Goal: Navigation & Orientation: Understand site structure

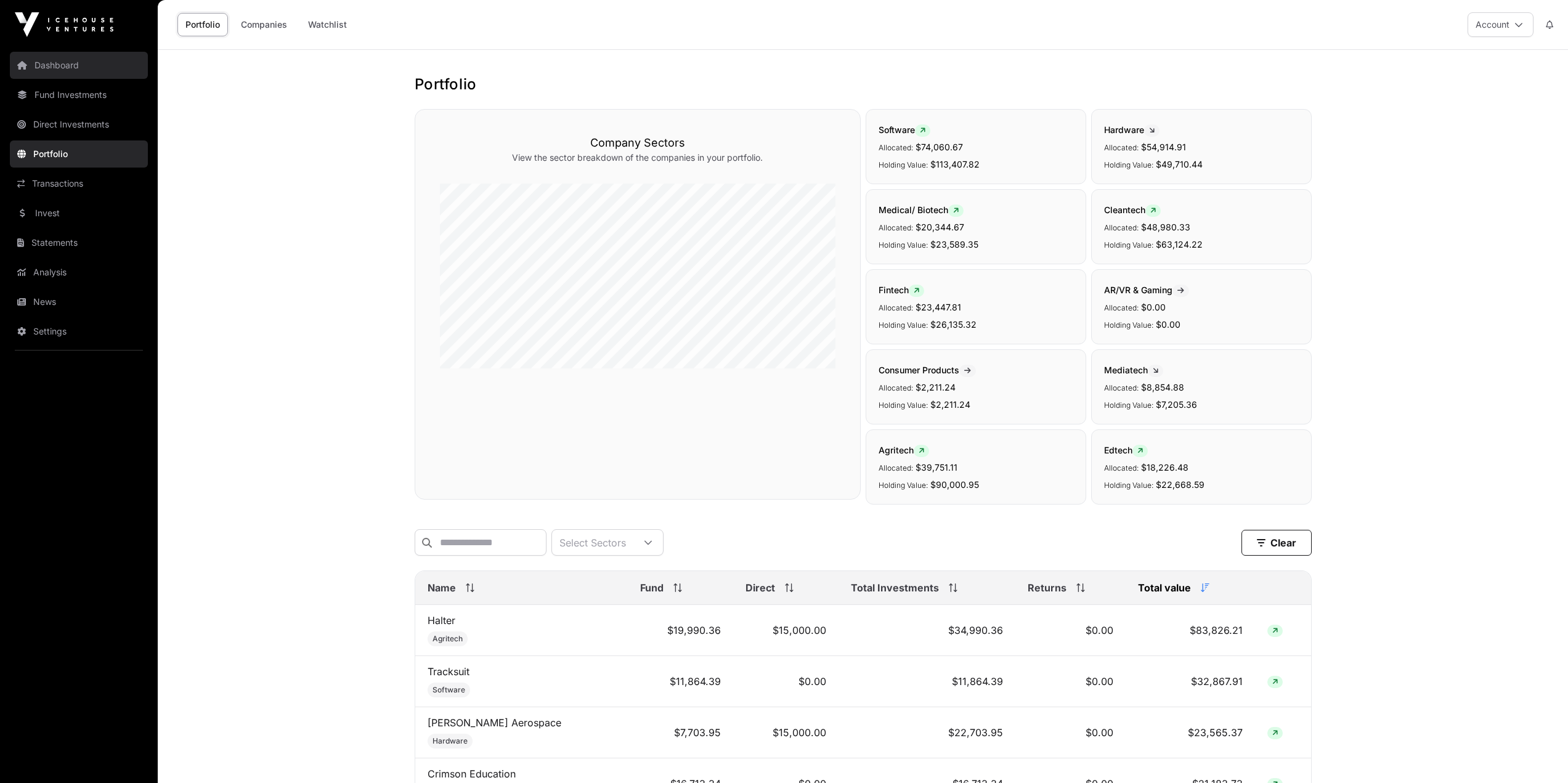
click at [64, 63] on link "Dashboard" at bounding box center [79, 65] width 138 height 27
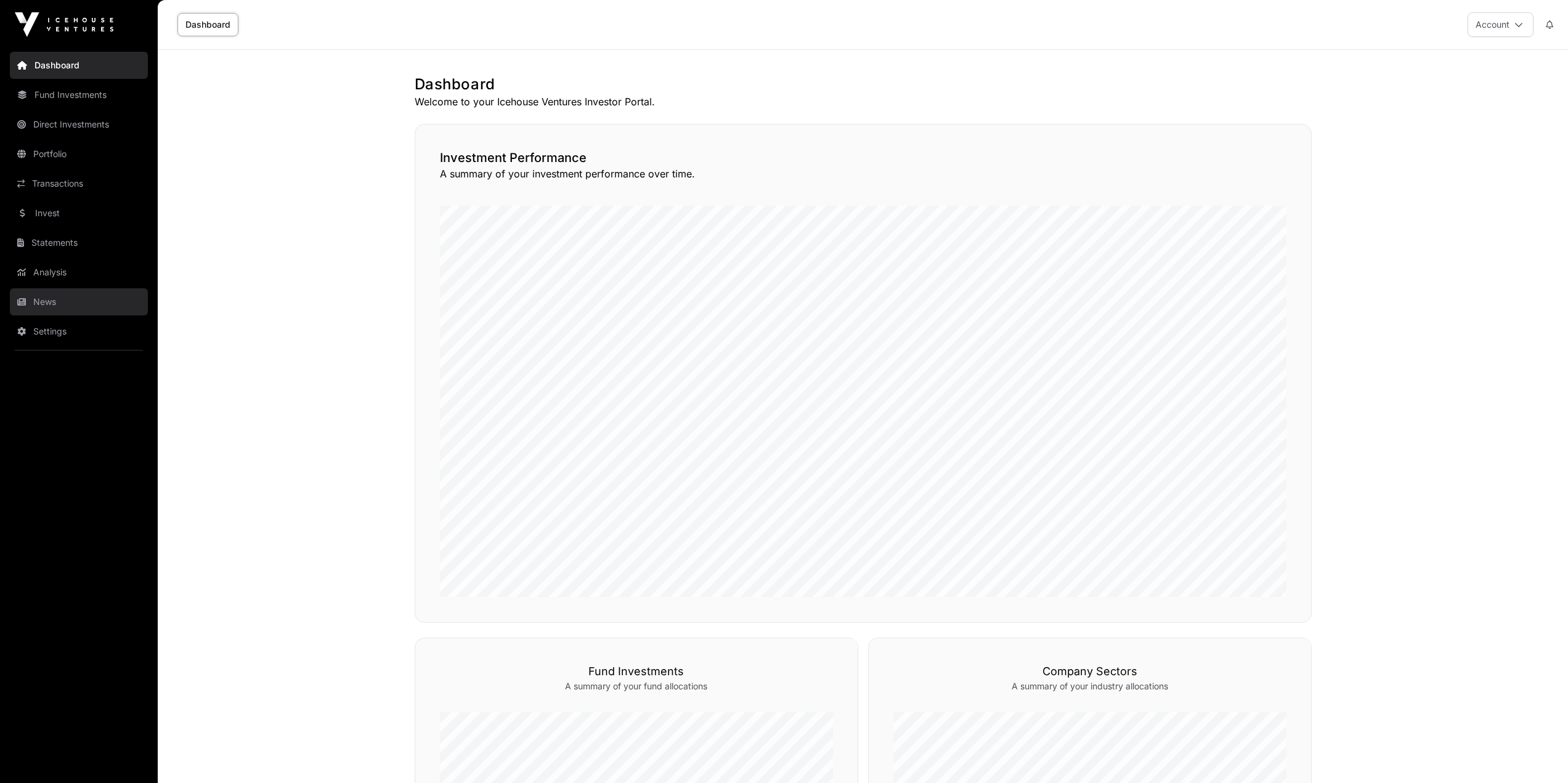
click at [42, 308] on link "News" at bounding box center [79, 302] width 138 height 27
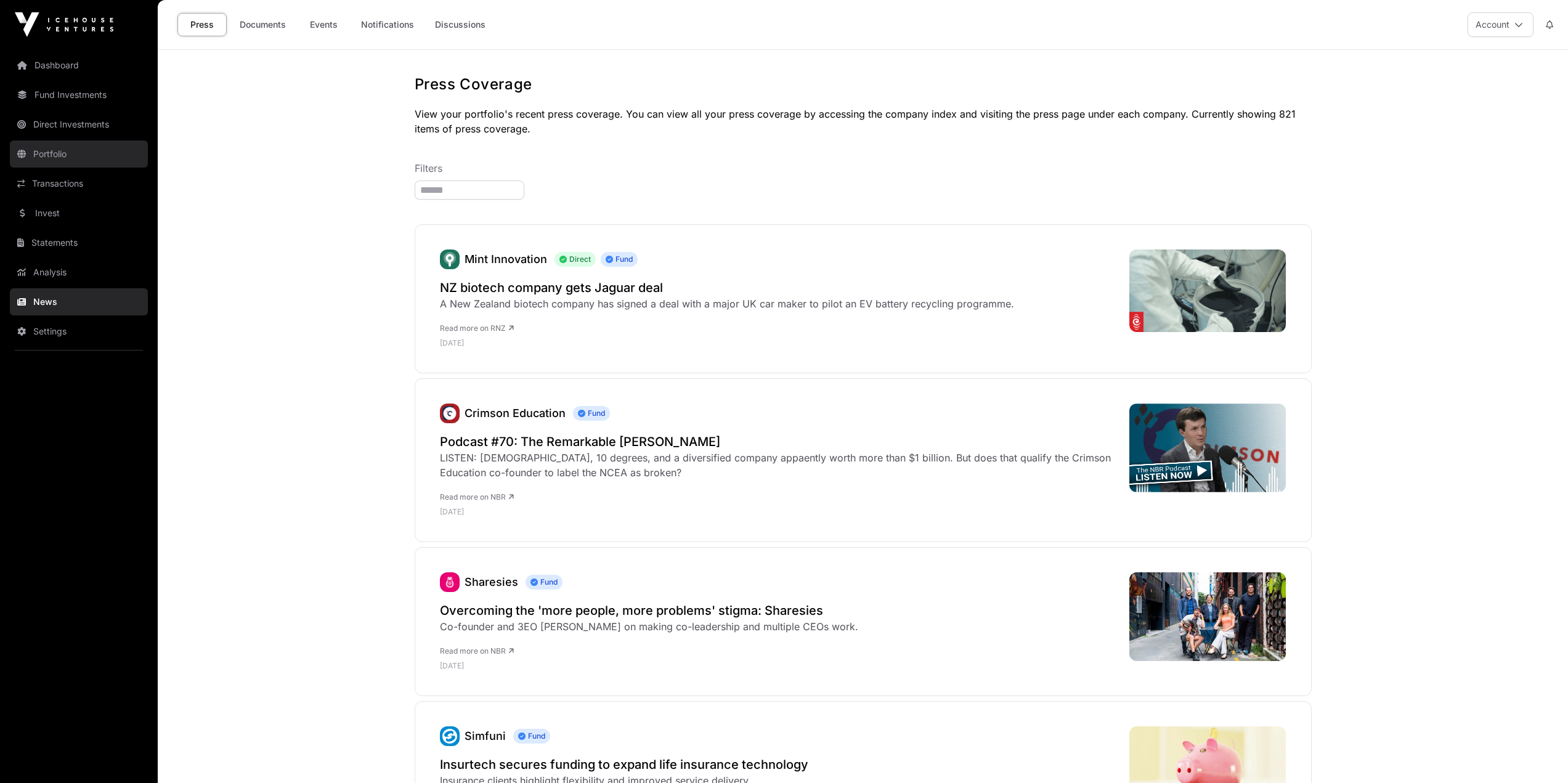
click at [30, 165] on link "Portfolio" at bounding box center [79, 154] width 138 height 27
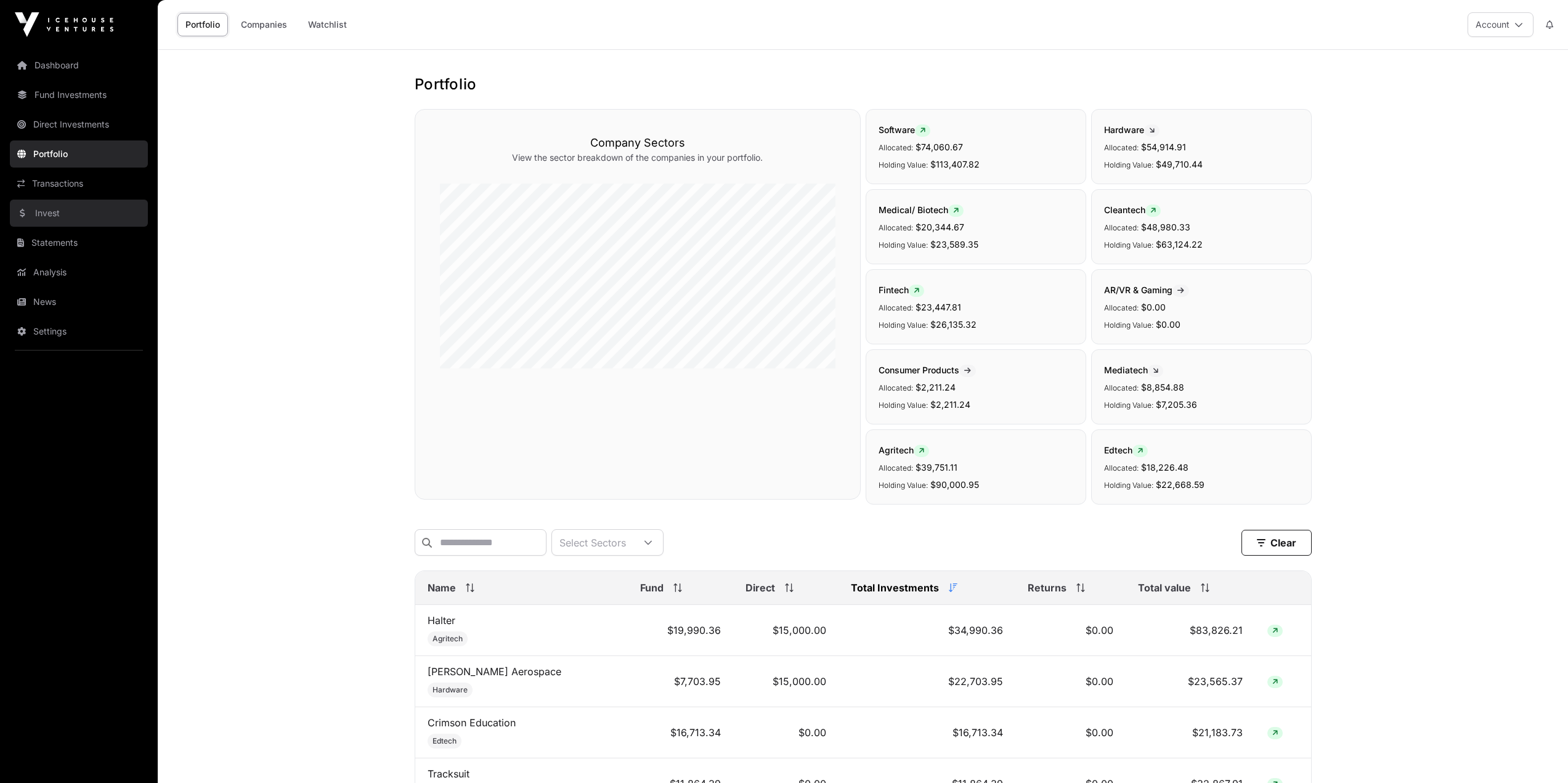
click at [68, 217] on link "Invest" at bounding box center [79, 213] width 138 height 27
